Goal: Find specific page/section: Find specific page/section

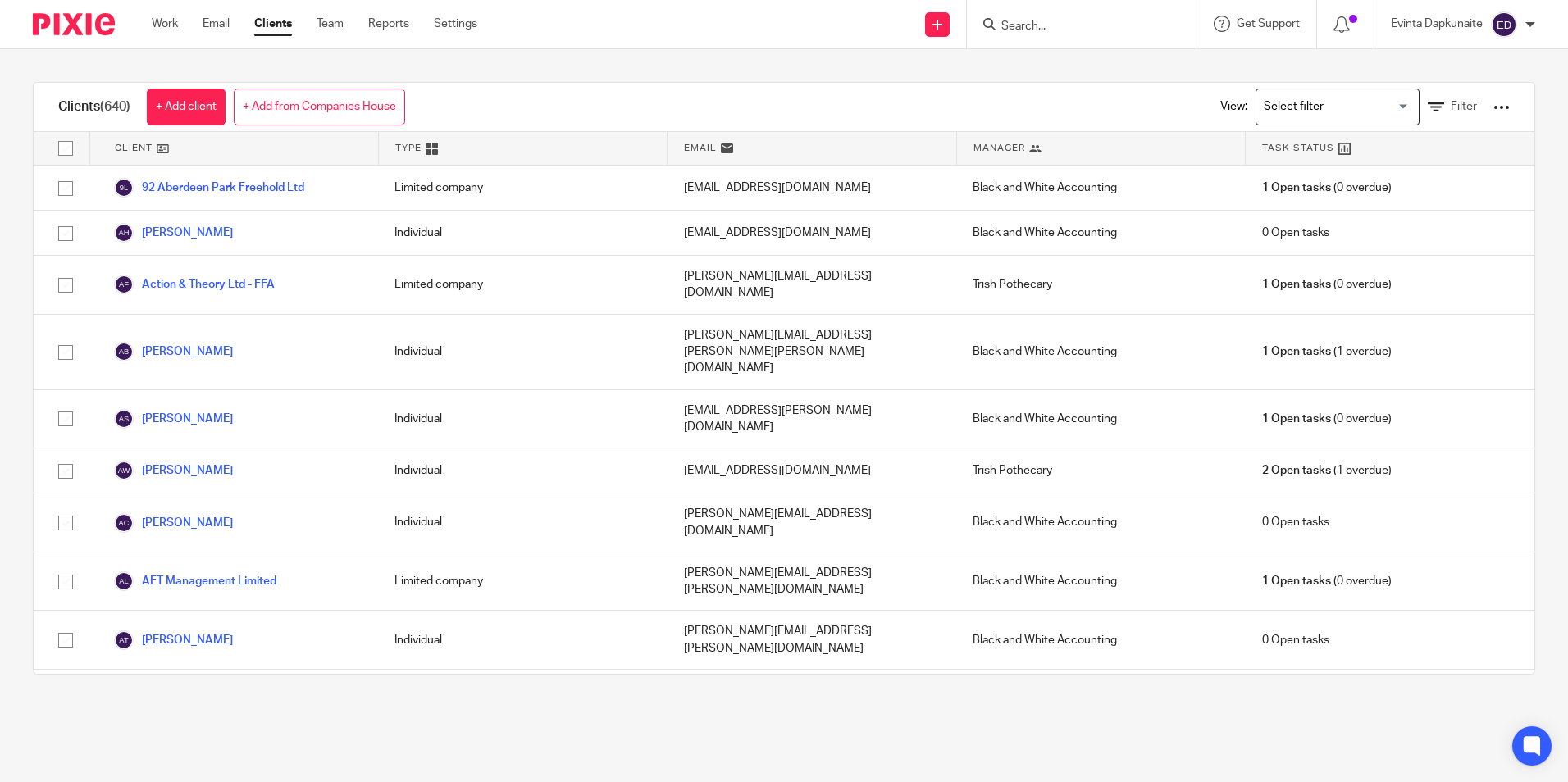
scroll to position [1476, 0]
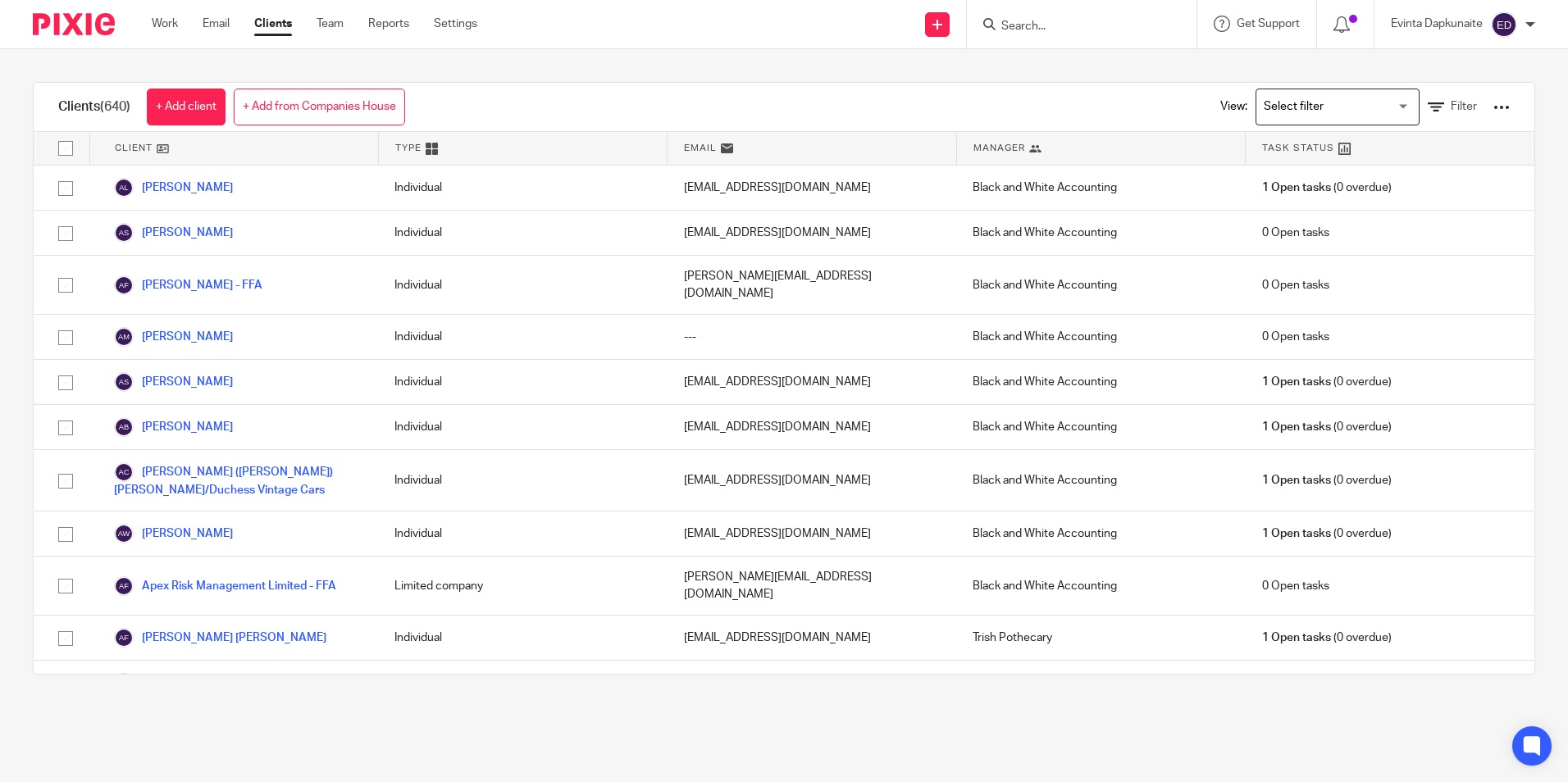
click at [519, 683] on div "Clients (640) + Add client + Add from Companies House View: Loading... Filter C…" at bounding box center [784, 378] width 1568 height 659
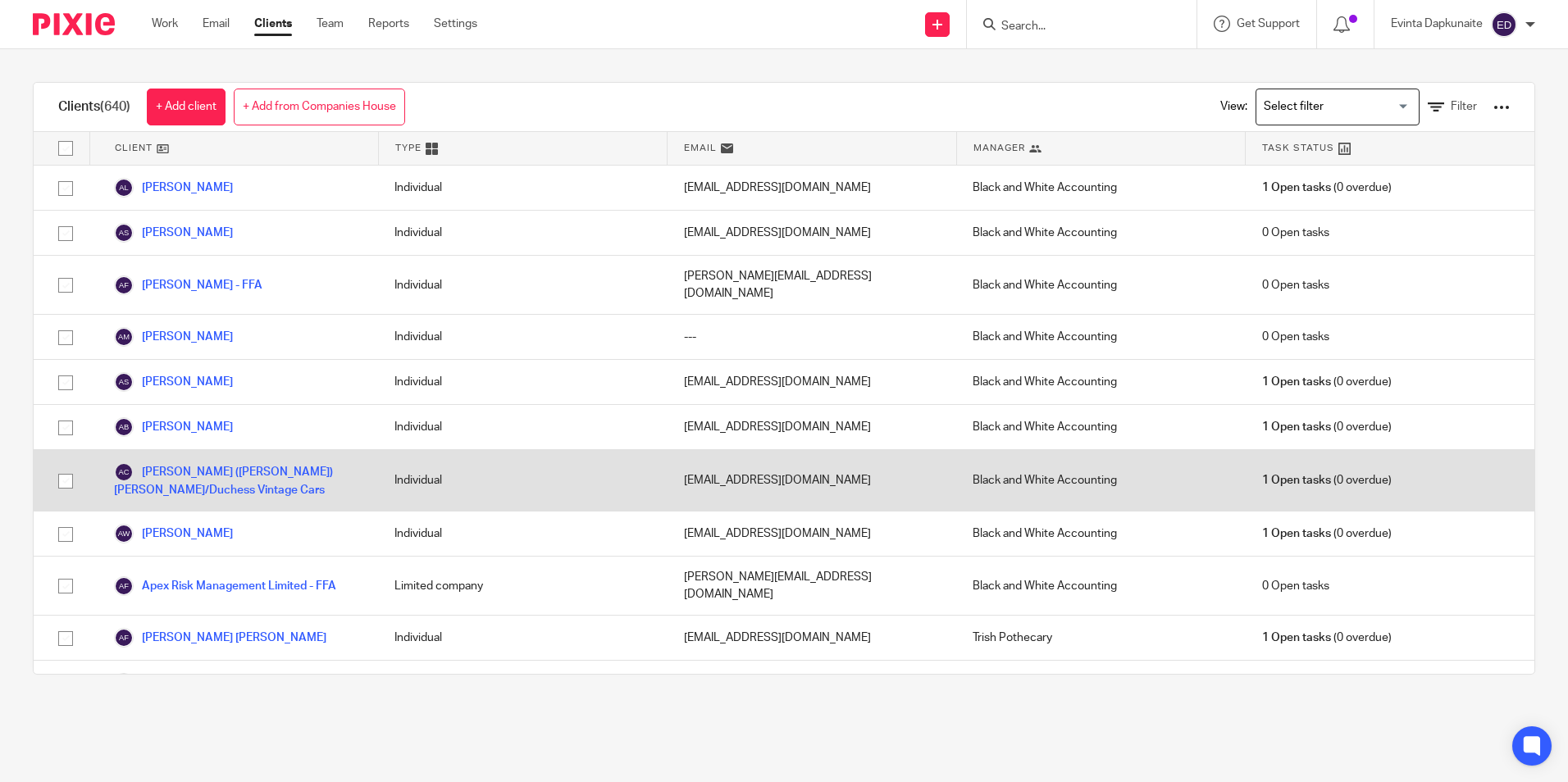
click at [374, 182] on body "Work Email Clients Team Reports Settings Work Email Clients Team Reports Settin…" at bounding box center [784, 391] width 1568 height 782
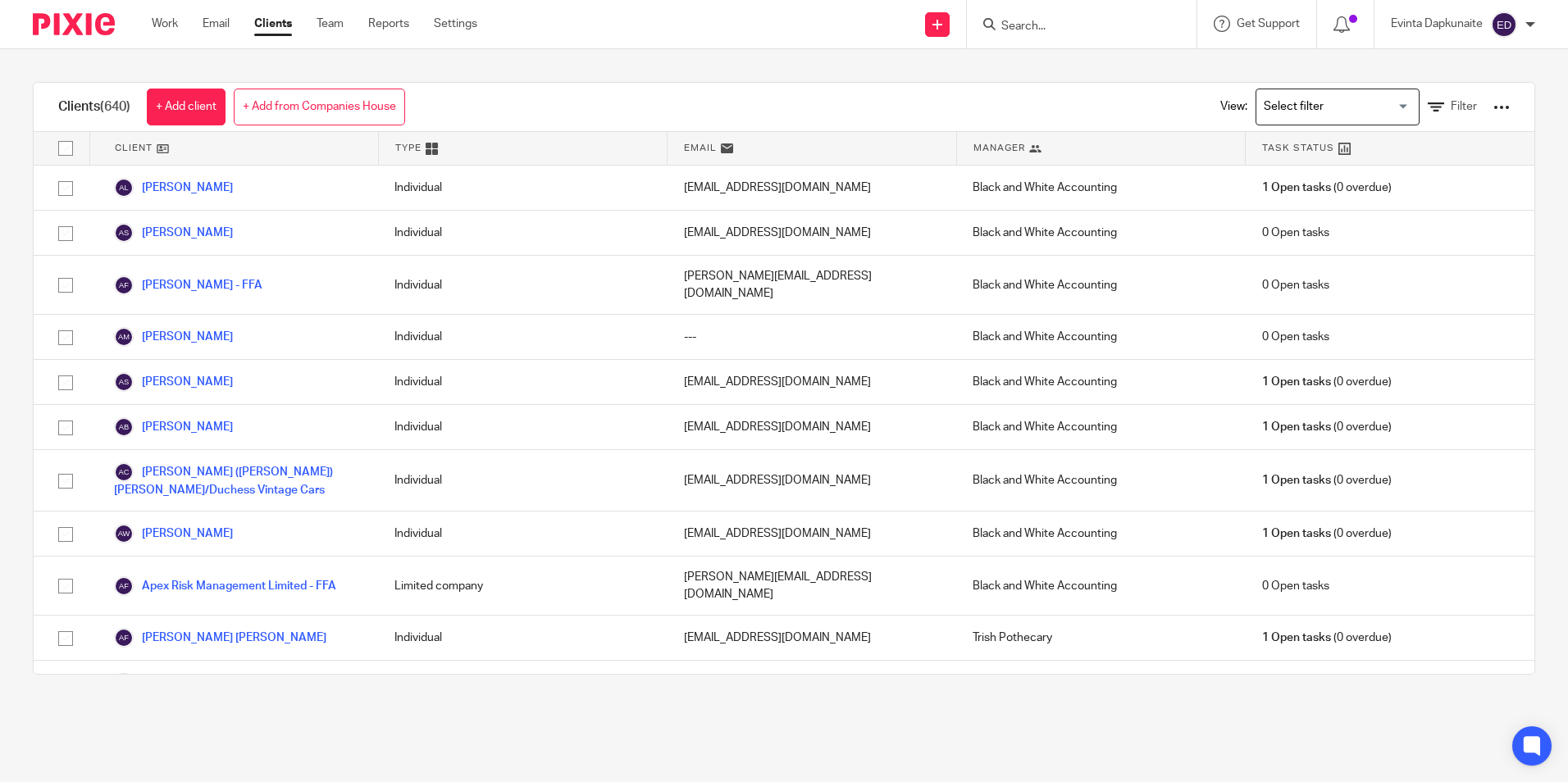
drag, startPoint x: 378, startPoint y: 239, endPoint x: 339, endPoint y: 81, distance: 162.7
click at [347, 65] on div "Clients (640) + Add client + Add from Companies House View: Loading... Filter C…" at bounding box center [784, 378] width 1568 height 659
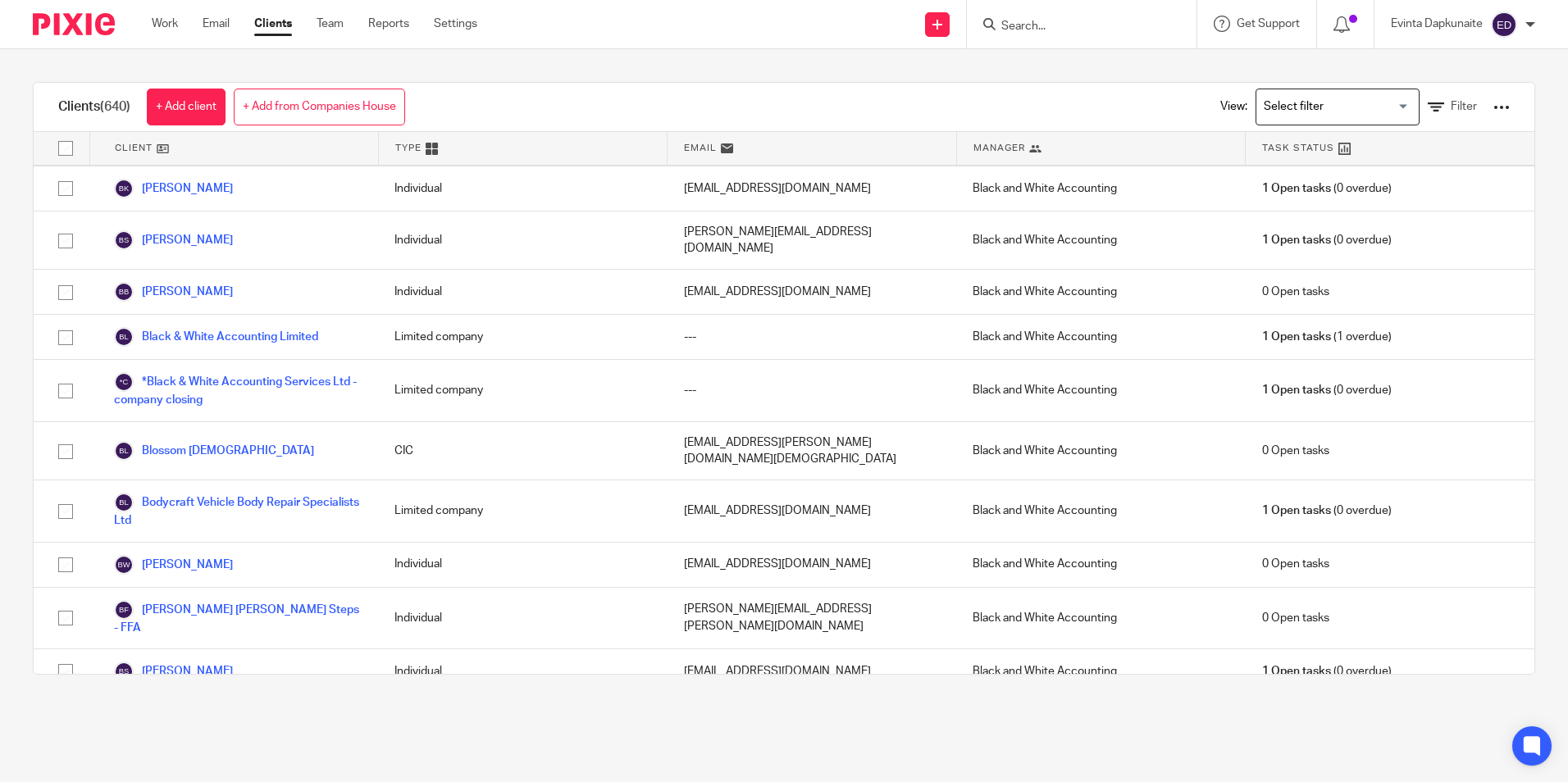
scroll to position [3936, 0]
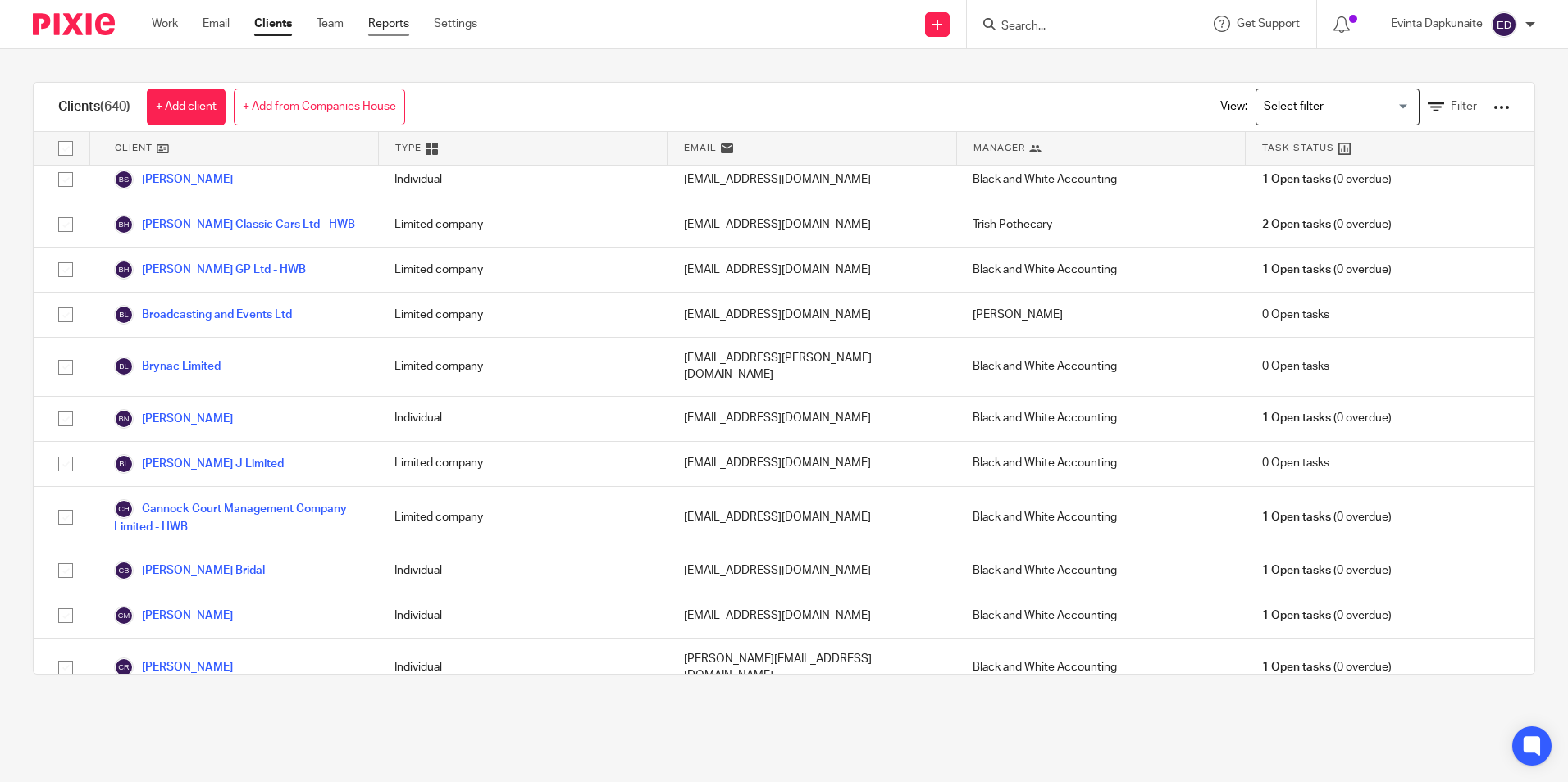
click at [407, 19] on link "Reports" at bounding box center [389, 23] width 41 height 16
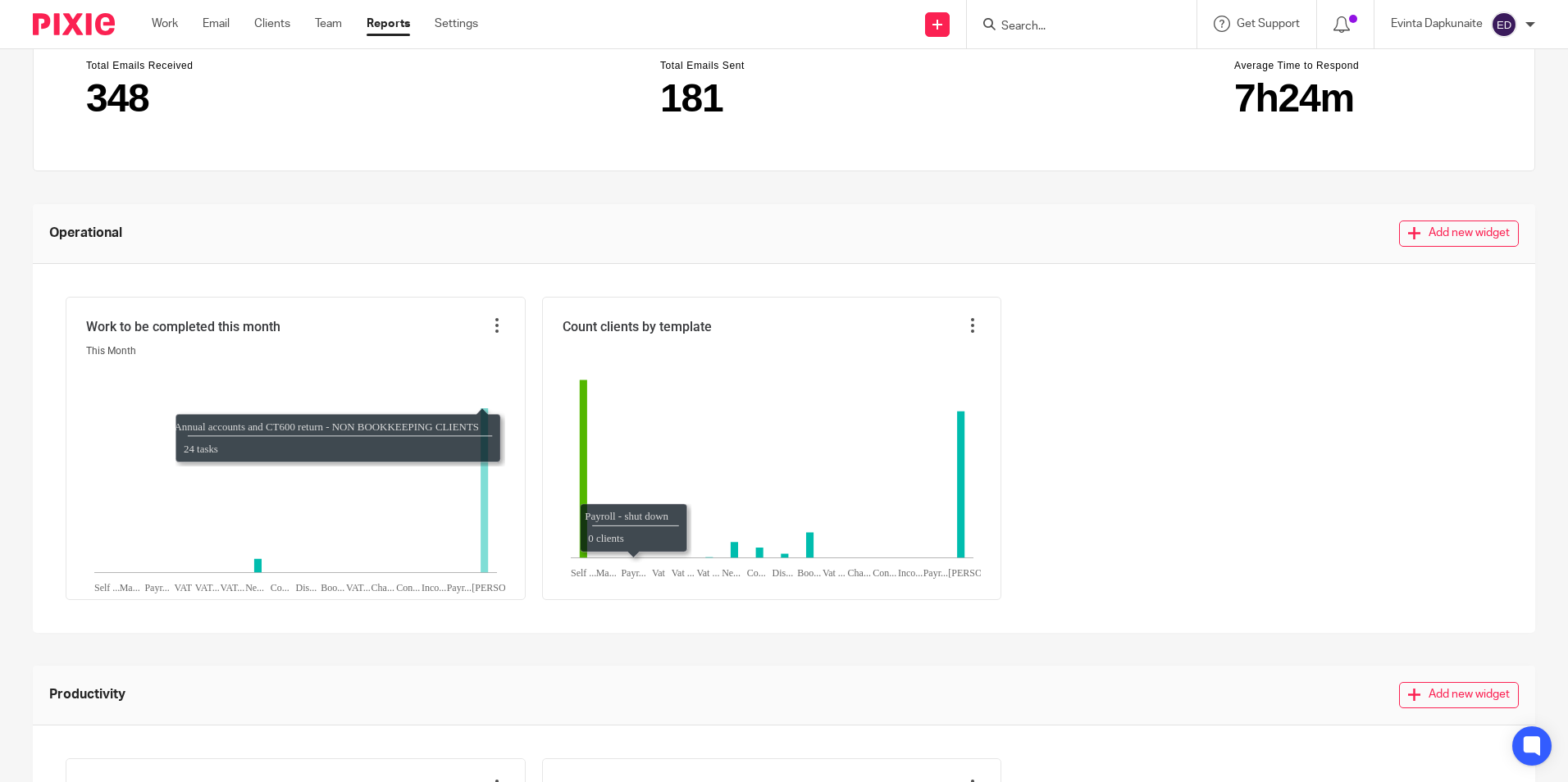
scroll to position [173, 0]
